Goal: Find specific page/section: Find specific page/section

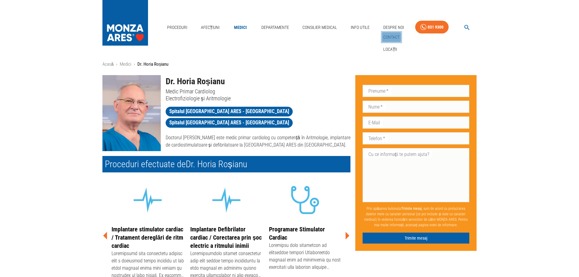
click at [391, 38] on link "Contact" at bounding box center [391, 37] width 19 height 10
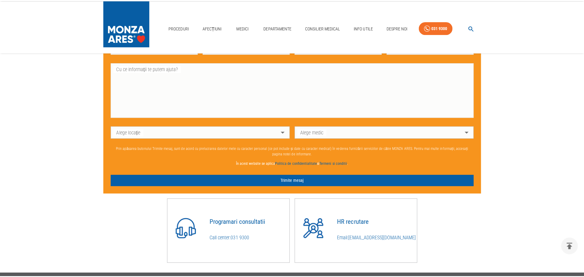
scroll to position [412, 0]
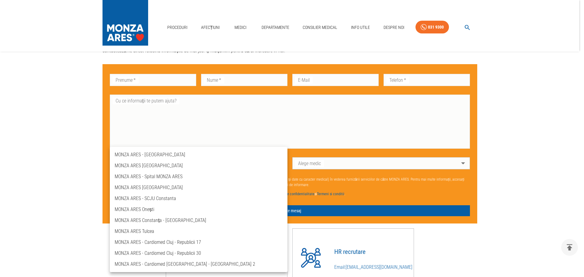
click at [361, 190] on div at bounding box center [292, 138] width 584 height 277
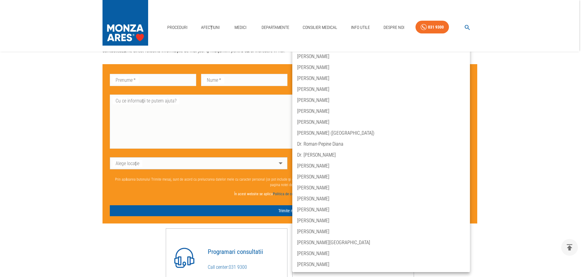
scroll to position [0, 0]
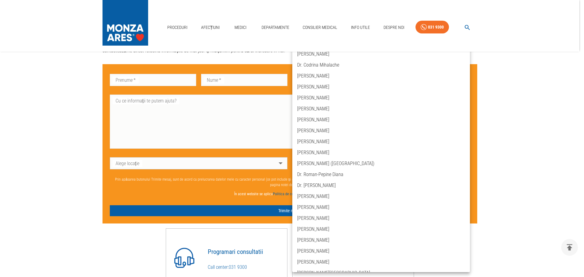
click at [513, 168] on div at bounding box center [292, 138] width 584 height 277
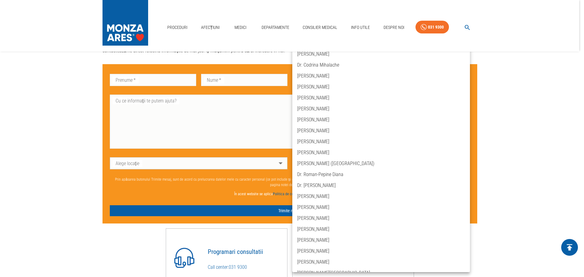
click at [570, 252] on button "delete" at bounding box center [569, 247] width 17 height 17
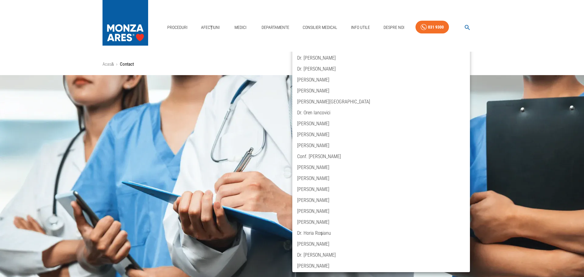
scroll to position [2188, 0]
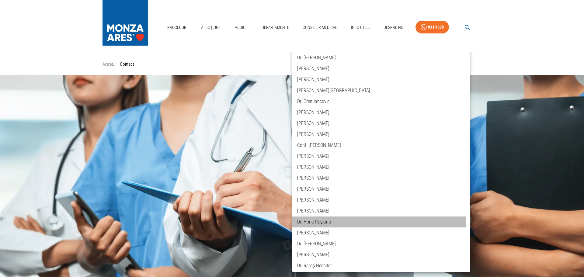
click at [325, 224] on li "Dr. Horia Roșianu" at bounding box center [381, 221] width 178 height 11
type input "dr-horia-rosianu"
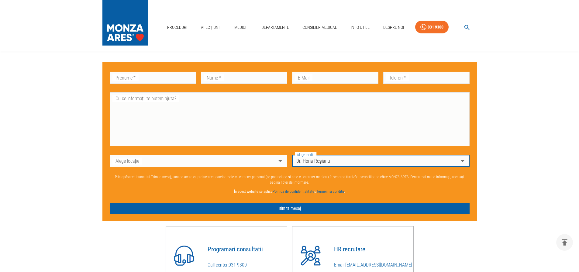
scroll to position [426, 0]
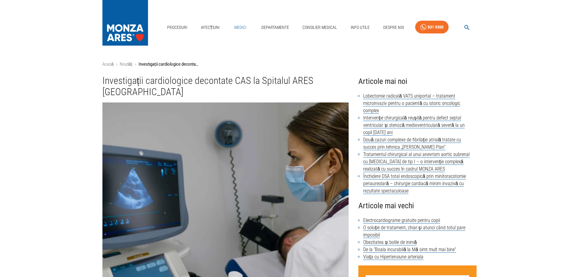
click at [242, 24] on link "Medici" at bounding box center [240, 27] width 19 height 12
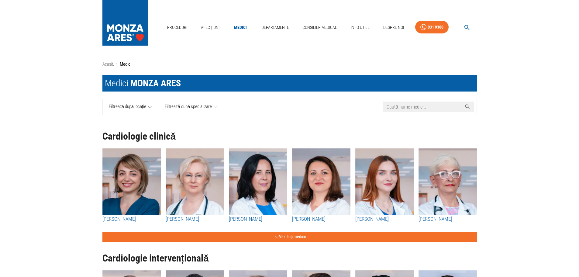
click at [438, 110] on input "Caută nume medic..." at bounding box center [422, 107] width 79 height 11
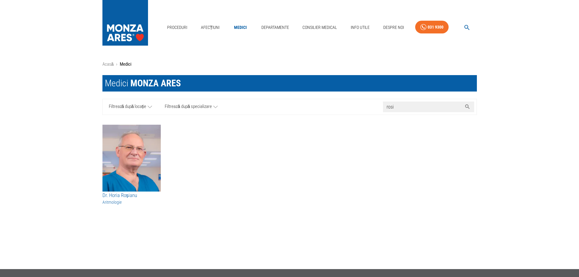
type input "rosi"
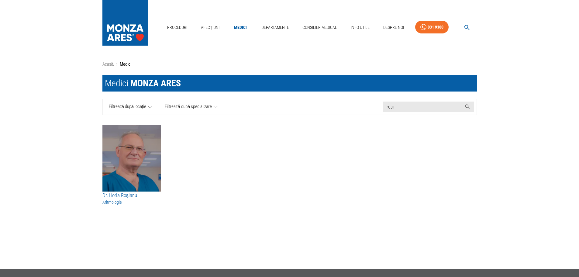
click at [125, 158] on img "button" at bounding box center [131, 158] width 58 height 67
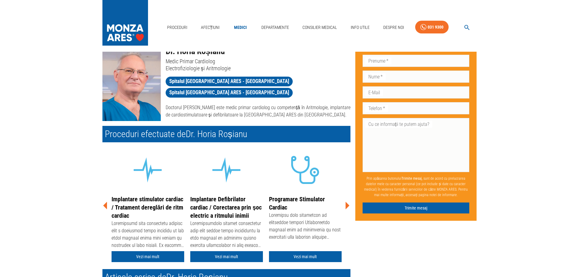
scroll to position [30, 0]
